Goal: Task Accomplishment & Management: Complete application form

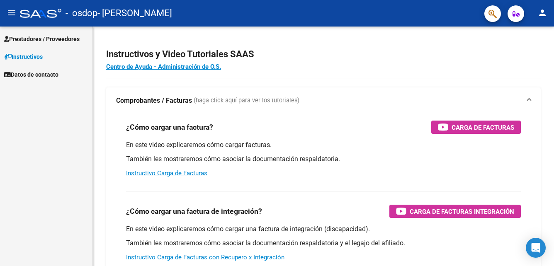
click at [66, 37] on span "Prestadores / Proveedores" at bounding box center [42, 38] width 76 height 9
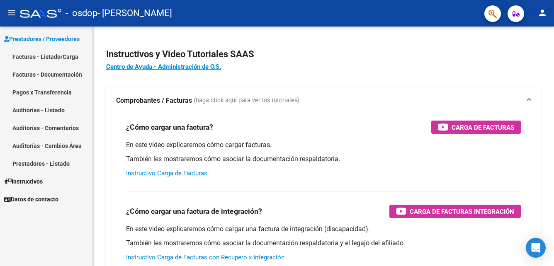
click at [55, 54] on link "Facturas - Listado/Carga" at bounding box center [46, 57] width 93 height 18
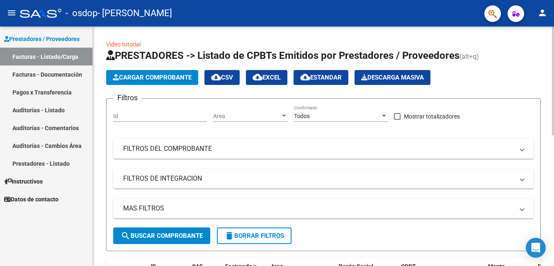
click at [136, 77] on span "Cargar Comprobante" at bounding box center [152, 77] width 79 height 7
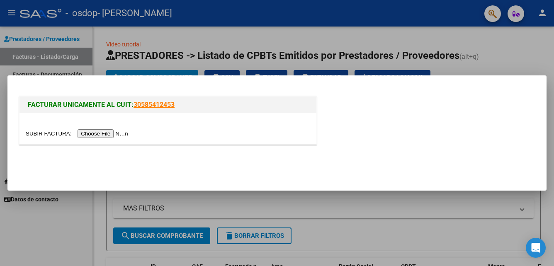
click at [97, 133] on input "file" at bounding box center [78, 133] width 105 height 9
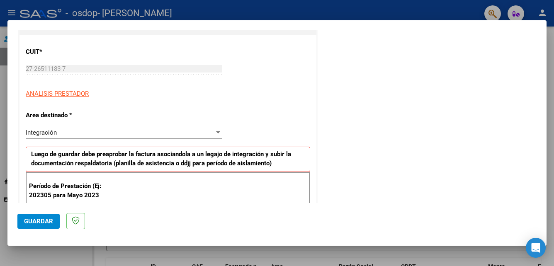
scroll to position [116, 0]
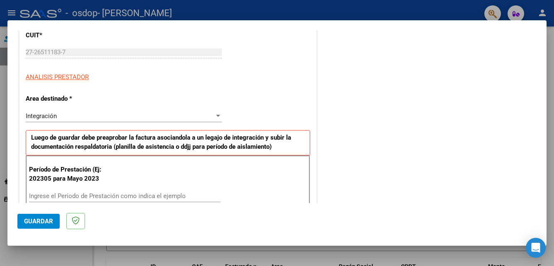
click at [211, 112] on div "Integración" at bounding box center [120, 115] width 189 height 7
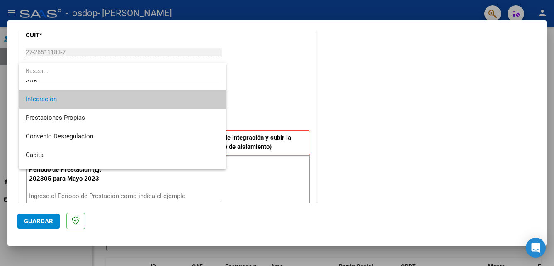
scroll to position [62, 0]
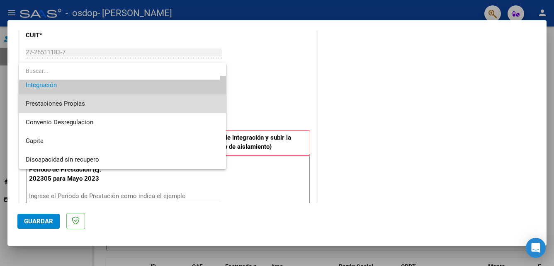
click at [166, 104] on span "Prestaciones Propias" at bounding box center [123, 104] width 194 height 19
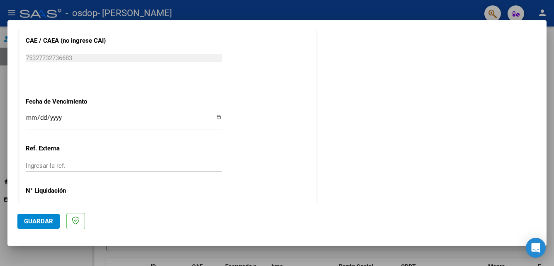
scroll to position [458, 0]
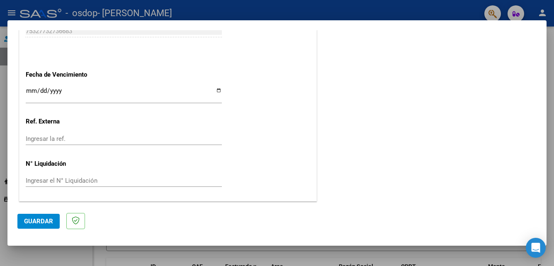
click at [36, 227] on button "Guardar" at bounding box center [38, 221] width 42 height 15
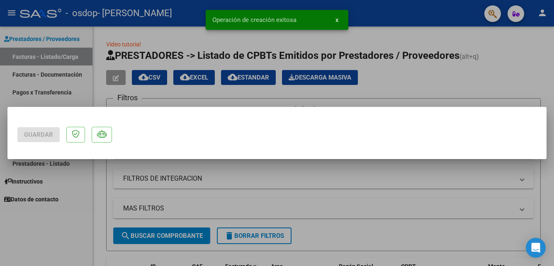
scroll to position [0, 0]
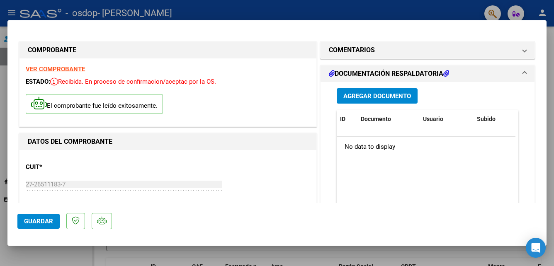
click at [352, 95] on span "Agregar Documento" at bounding box center [378, 96] width 68 height 7
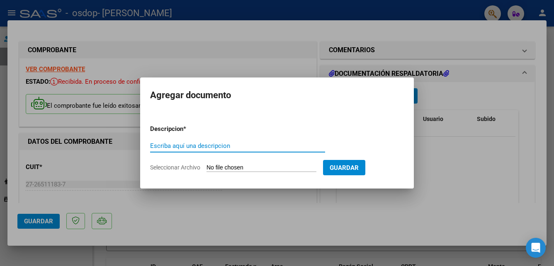
click at [350, 49] on div at bounding box center [277, 133] width 554 height 266
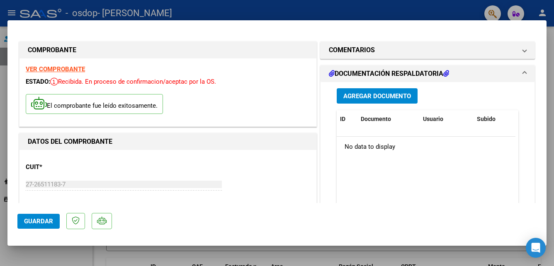
click at [357, 97] on span "Agregar Documento" at bounding box center [378, 96] width 68 height 7
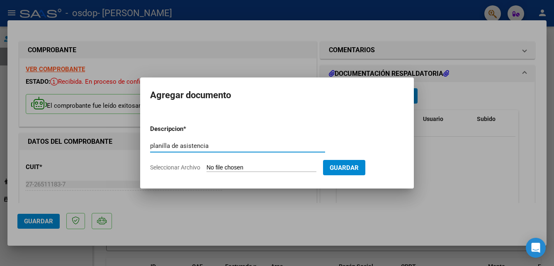
type input "planilla de asistencia"
click at [305, 165] on input "Seleccionar Archivo" at bounding box center [262, 168] width 110 height 8
type input "C:\fakepath\planilla [PERSON_NAME].pdf"
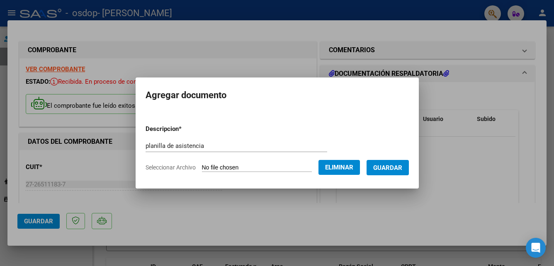
click at [399, 165] on span "Guardar" at bounding box center [387, 167] width 29 height 7
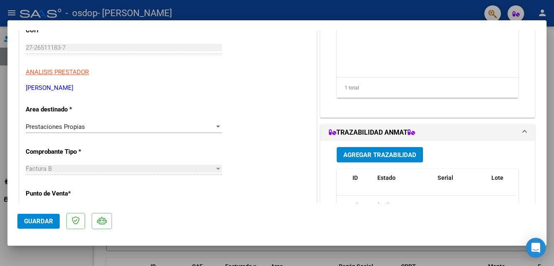
scroll to position [149, 0]
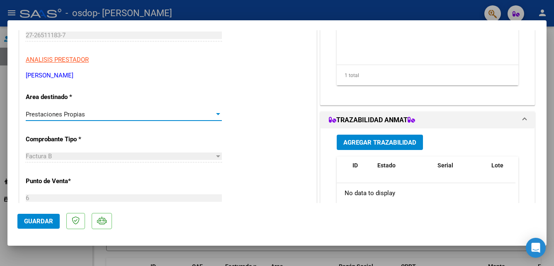
click at [209, 115] on div "Prestaciones Propias" at bounding box center [120, 114] width 189 height 7
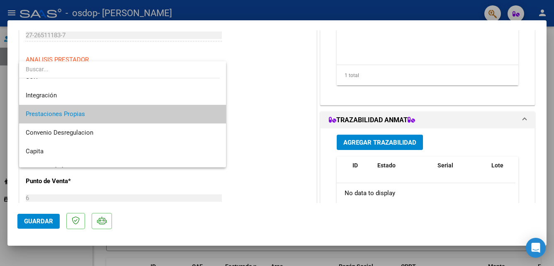
scroll to position [62, 0]
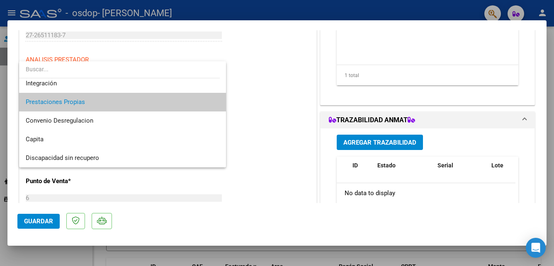
click at [240, 159] on div at bounding box center [277, 133] width 554 height 266
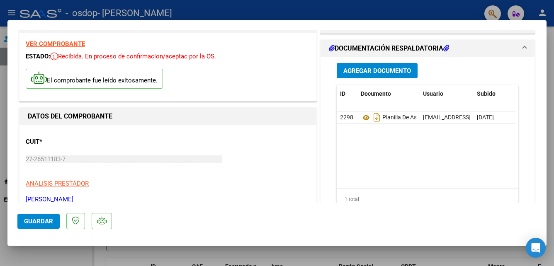
scroll to position [0, 0]
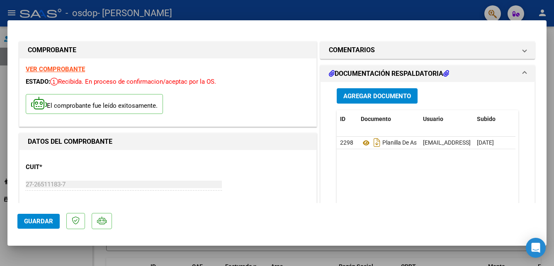
click at [49, 224] on span "Guardar" at bounding box center [38, 221] width 29 height 7
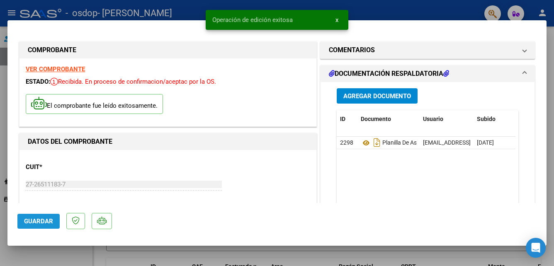
click at [49, 224] on span "Guardar" at bounding box center [38, 221] width 29 height 7
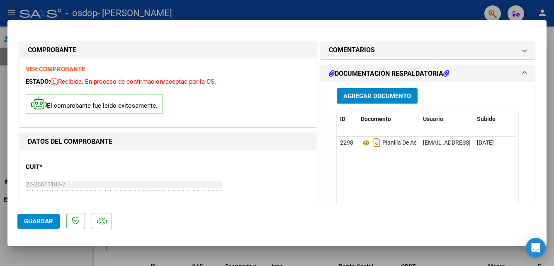
click at [551, 102] on div at bounding box center [277, 133] width 554 height 266
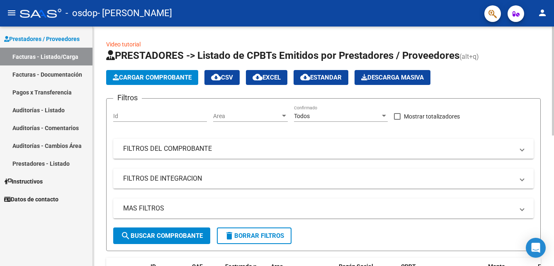
click at [504, 62] on h1 "PRESTADORES -> Listado de CPBTs Emitidos por Prestadores / Proveedores (alt+q)" at bounding box center [323, 56] width 435 height 15
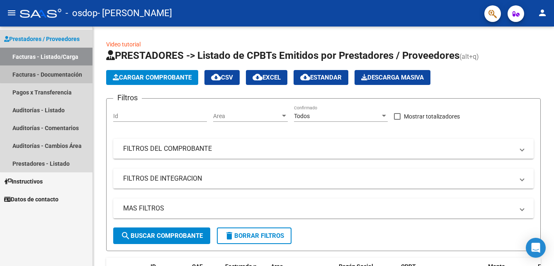
click at [50, 73] on link "Facturas - Documentación" at bounding box center [46, 75] width 93 height 18
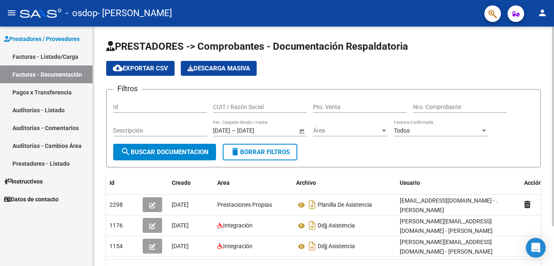
scroll to position [48, 0]
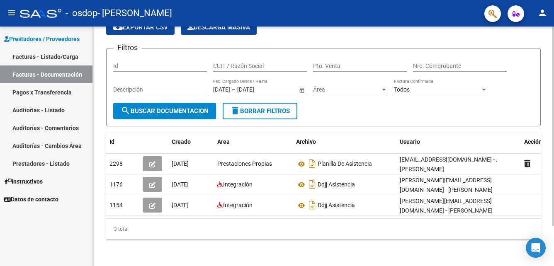
click at [553, 258] on div at bounding box center [553, 147] width 2 height 240
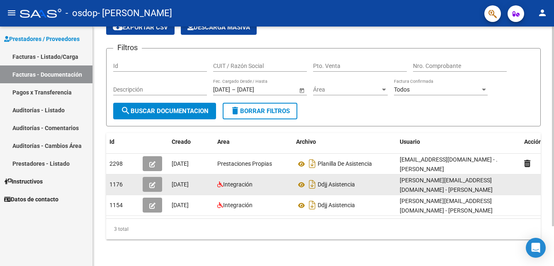
click at [189, 181] on span "[DATE]" at bounding box center [180, 184] width 17 height 7
click at [156, 178] on button "button" at bounding box center [153, 184] width 20 height 15
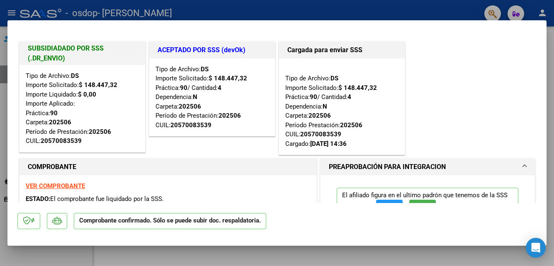
click at [59, 183] on strong "VER COMPROBANTE" at bounding box center [55, 186] width 59 height 7
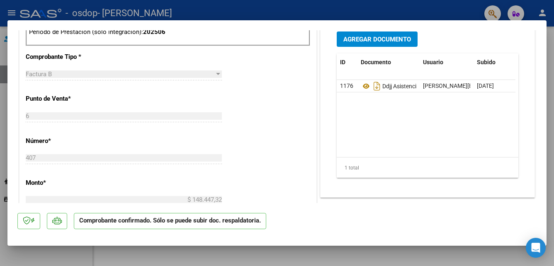
scroll to position [349, 0]
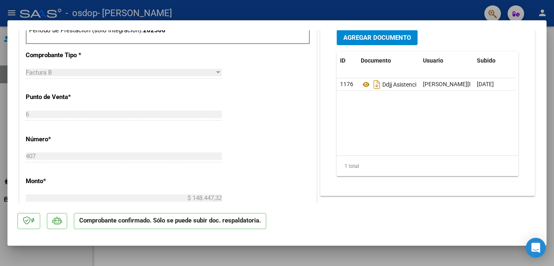
click at [550, 70] on div at bounding box center [277, 133] width 554 height 266
type input "$ 0,00"
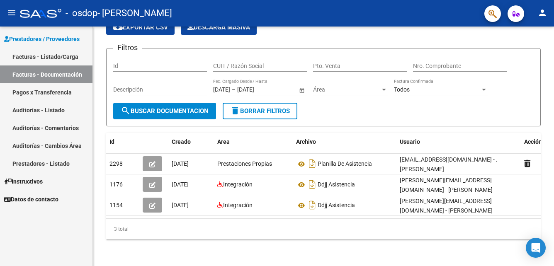
click at [42, 51] on link "Facturas - Listado/Carga" at bounding box center [46, 57] width 93 height 18
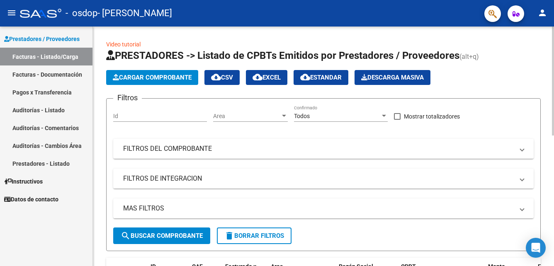
click at [137, 82] on button "Cargar Comprobante" at bounding box center [152, 77] width 92 height 15
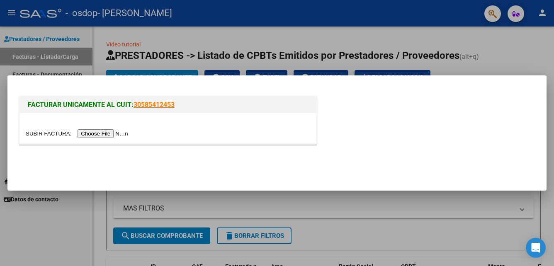
click at [110, 133] on input "file" at bounding box center [78, 133] width 105 height 9
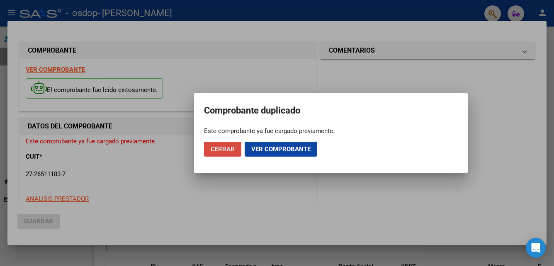
click at [227, 149] on span "Cerrar" at bounding box center [223, 149] width 24 height 7
